Goal: Information Seeking & Learning: Stay updated

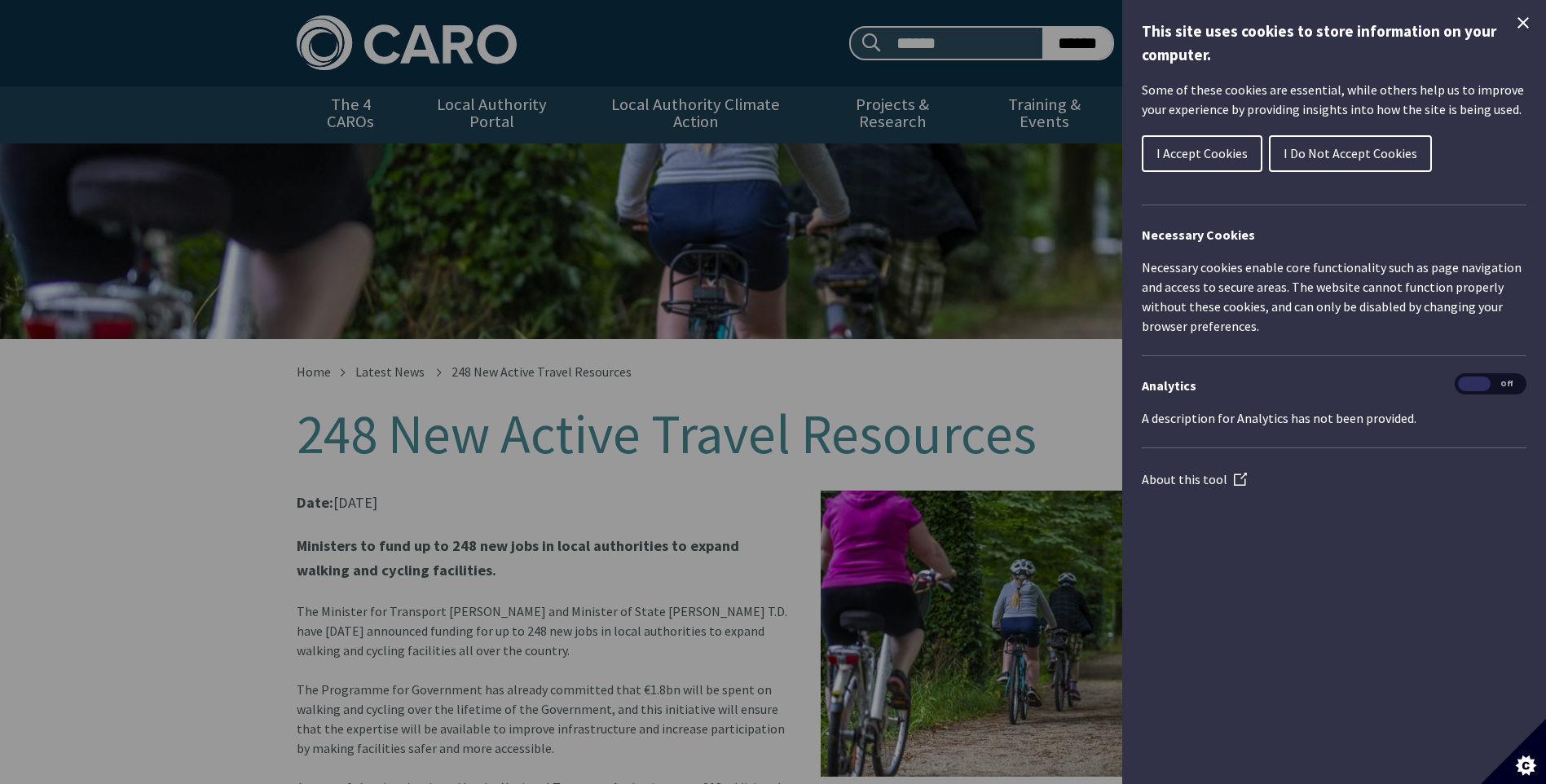
scroll to position [694, 0]
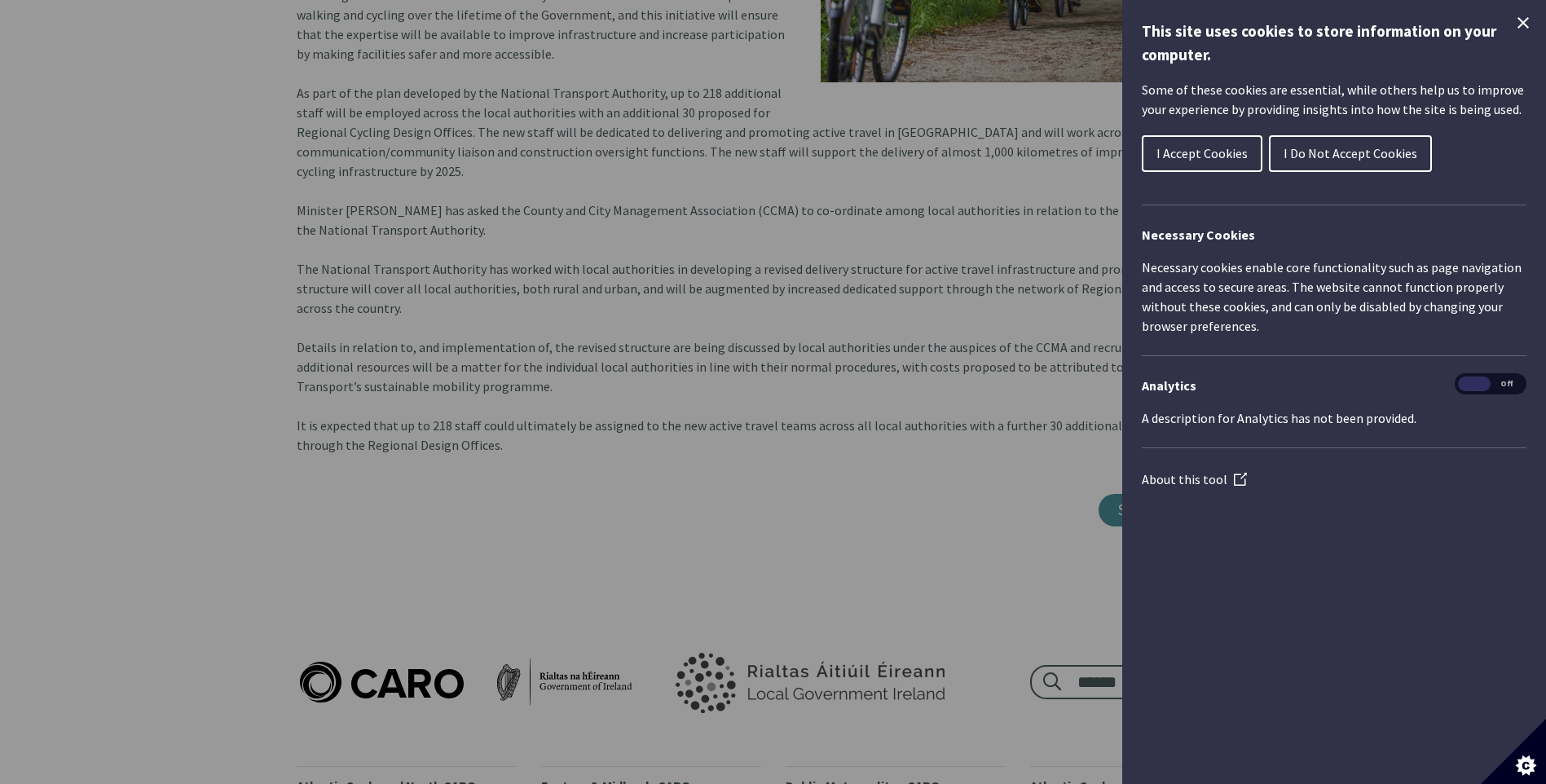
click at [1194, 152] on span "I Accept Cookies" at bounding box center [1202, 153] width 91 height 16
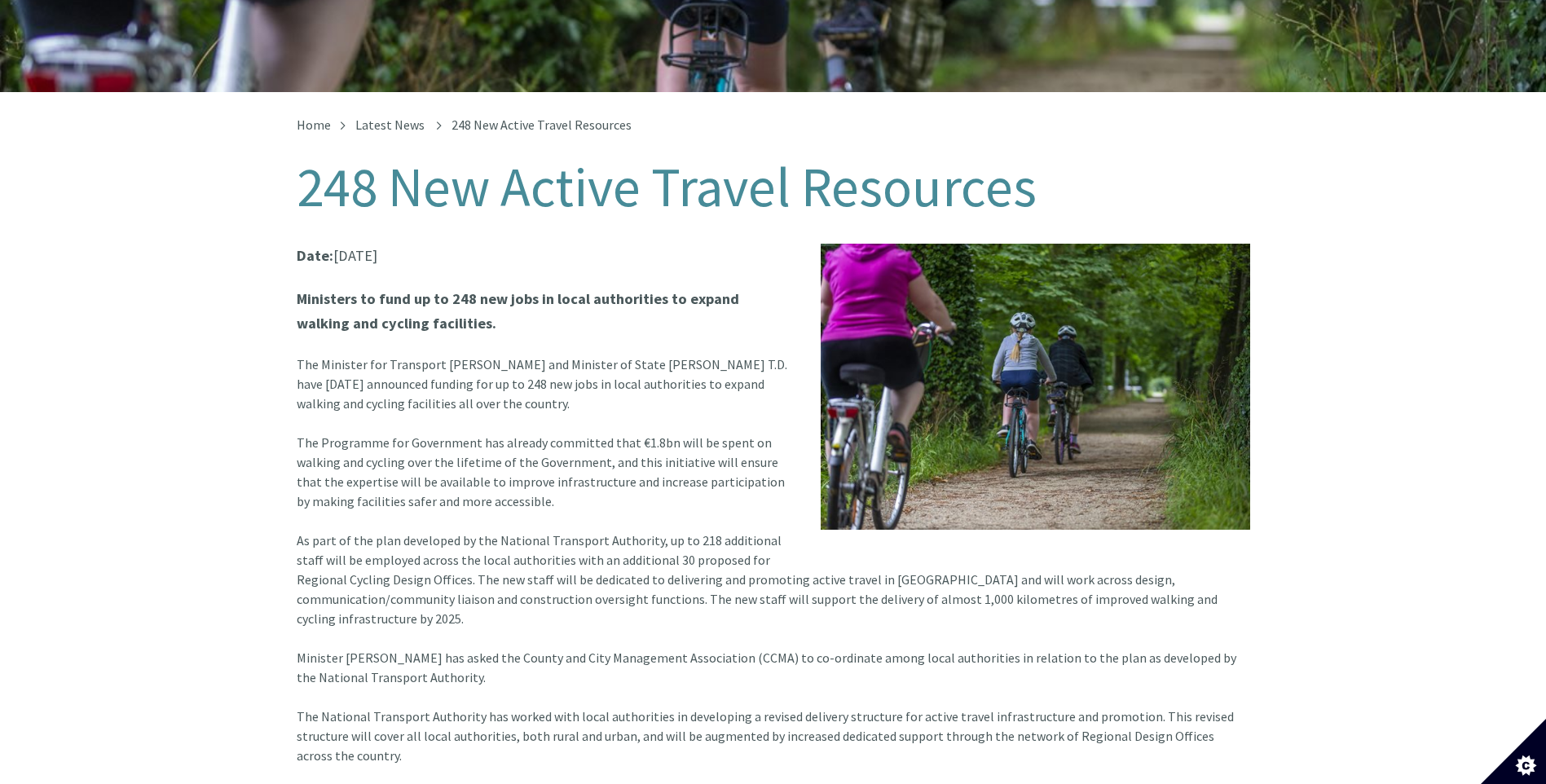
scroll to position [0, 0]
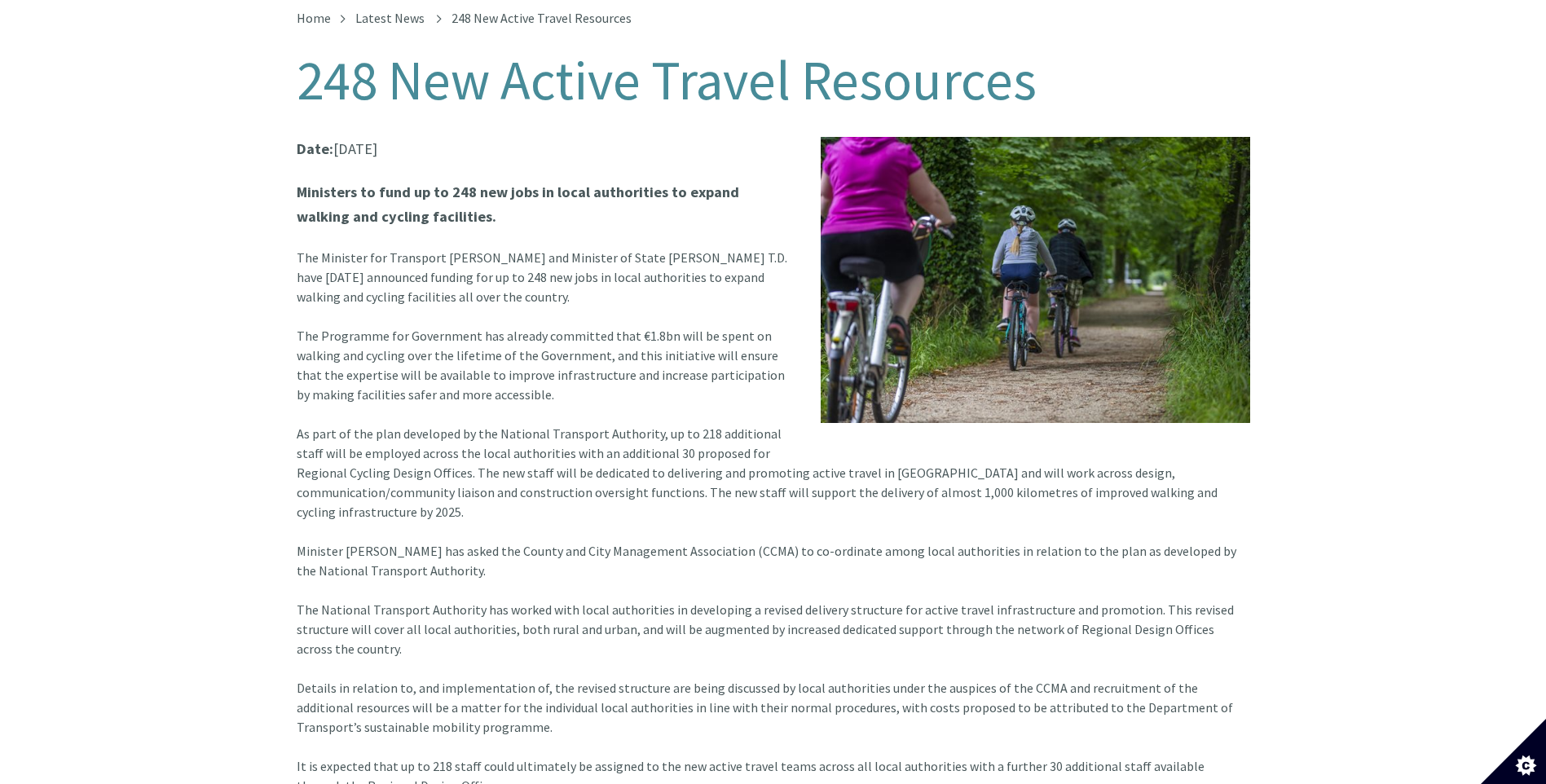
scroll to position [357, 0]
